Goal: Task Accomplishment & Management: Complete application form

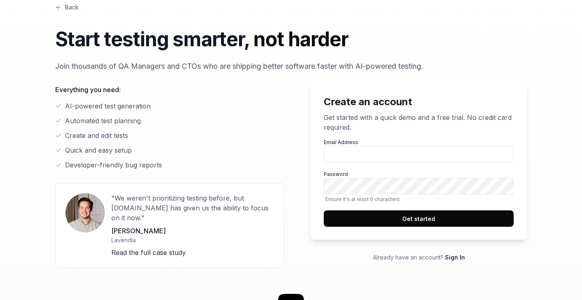
scroll to position [46, 0]
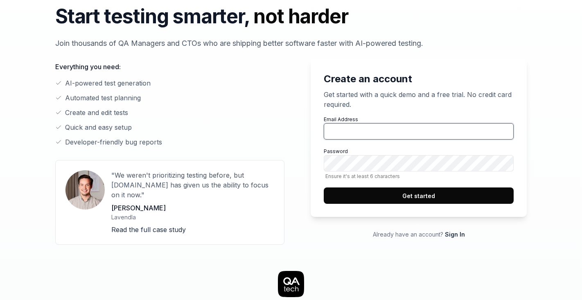
click at [358, 126] on input "Email Address" at bounding box center [419, 131] width 190 height 16
type input "[PERSON_NAME][EMAIL_ADDRESS][DOMAIN_NAME]"
click at [407, 194] on button "Get started" at bounding box center [419, 195] width 190 height 16
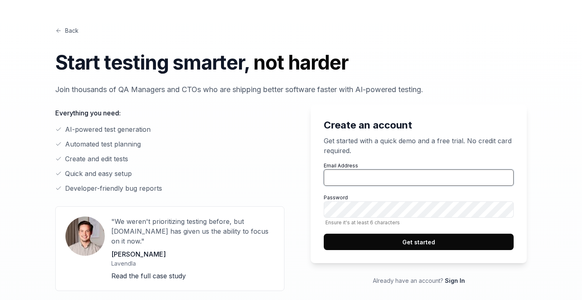
click at [358, 183] on input "Email Address" at bounding box center [419, 177] width 190 height 16
type input "s"
click at [341, 183] on input "s" at bounding box center [419, 177] width 190 height 16
type input "[PERSON_NAME][EMAIL_ADDRESS][DOMAIN_NAME]"
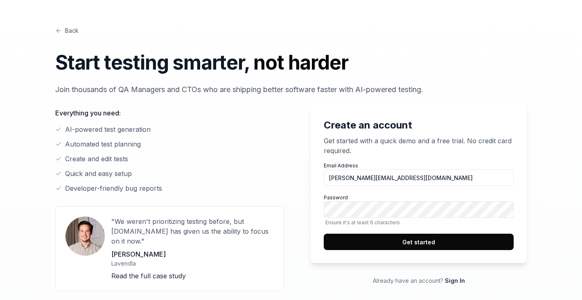
click at [397, 239] on button "Get started" at bounding box center [419, 242] width 190 height 16
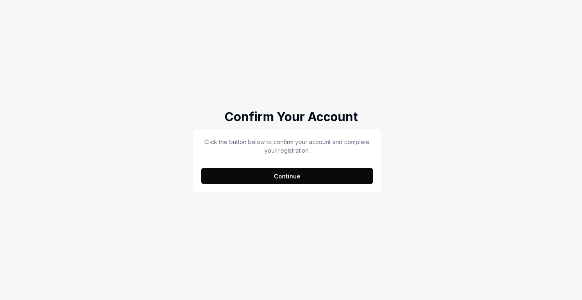
click at [284, 174] on button "Continue" at bounding box center [287, 176] width 172 height 16
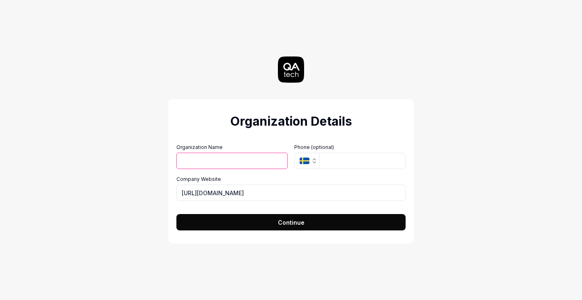
click at [214, 165] on input "Organization Name" at bounding box center [231, 161] width 111 height 16
type input "Attention"
click at [246, 194] on input "[URL][DOMAIN_NAME]" at bounding box center [290, 193] width 229 height 16
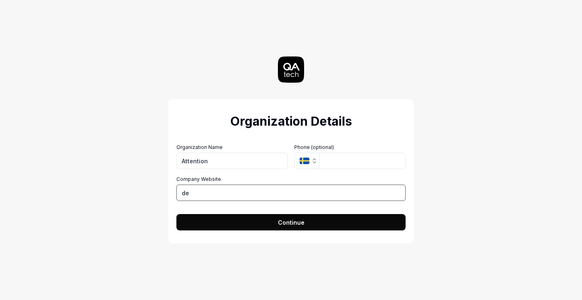
type input "d"
click at [316, 164] on icon "button" at bounding box center [314, 161] width 7 height 7
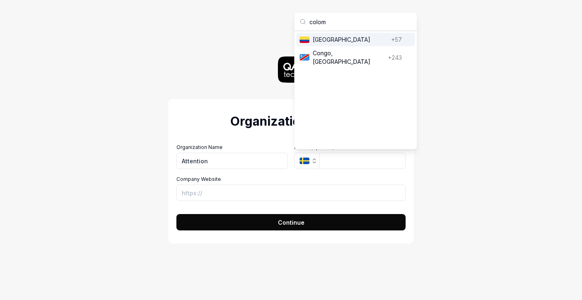
type input "colom"
click at [334, 36] on span "[GEOGRAPHIC_DATA]" at bounding box center [350, 39] width 75 height 9
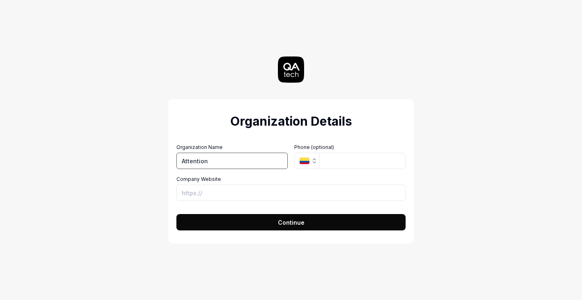
click at [229, 154] on input "Attention" at bounding box center [231, 161] width 111 height 16
click at [252, 156] on input "firebase" at bounding box center [231, 161] width 111 height 16
type input "firebase"
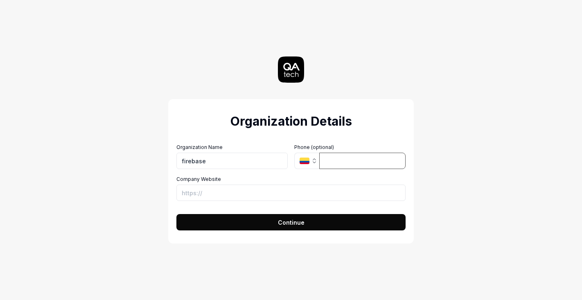
click at [334, 159] on input "tel" at bounding box center [362, 161] width 86 height 16
type input "[PHONE_NUMBER]"
click at [224, 192] on input "Company Website" at bounding box center [290, 193] width 229 height 16
type input "[URL][DOMAIN_NAME]"
click at [205, 166] on input "firebase" at bounding box center [231, 161] width 111 height 16
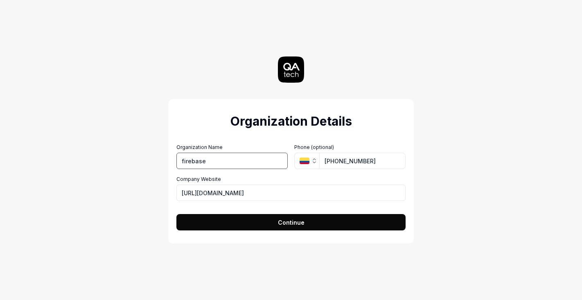
click at [205, 166] on input "firebase" at bounding box center [231, 161] width 111 height 16
type input "attention"
click at [250, 192] on input "[URL][DOMAIN_NAME]" at bounding box center [290, 193] width 229 height 16
click at [255, 190] on input "[URL][DOMAIN_NAME]" at bounding box center [290, 193] width 229 height 16
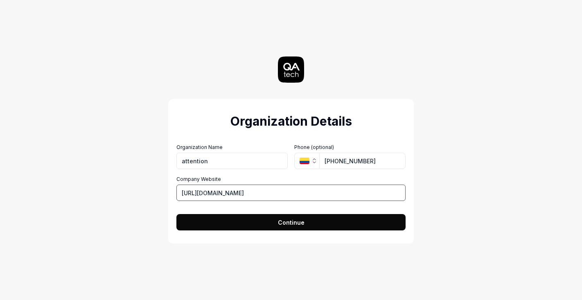
click at [255, 190] on input "[URL][DOMAIN_NAME]" at bounding box center [290, 193] width 229 height 16
type input "[URL][DOMAIN_NAME]"
click at [298, 222] on span "Continue" at bounding box center [291, 222] width 27 height 9
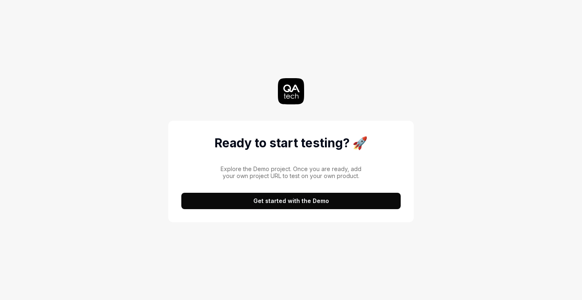
click at [303, 201] on button "Get started with the Demo" at bounding box center [290, 201] width 219 height 16
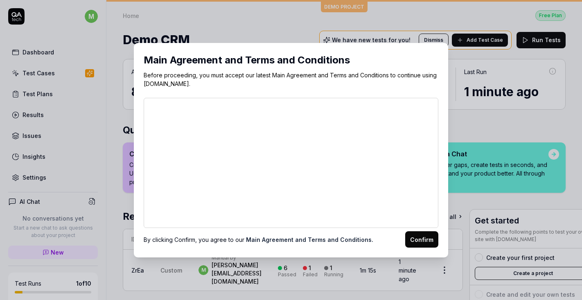
click at [465, 19] on div "​ Main Agreement and Terms and Conditions Before proceeding, you must accept ou…" at bounding box center [291, 150] width 582 height 300
click at [371, 21] on div "​ Main Agreement and Terms and Conditions Before proceeding, you must accept ou…" at bounding box center [291, 150] width 582 height 300
